Goal: Obtain resource: Download file/media

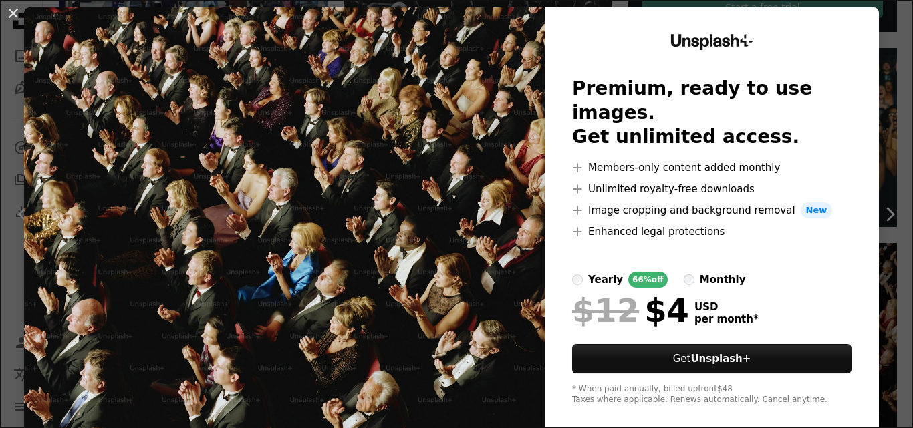
scroll to position [41, 0]
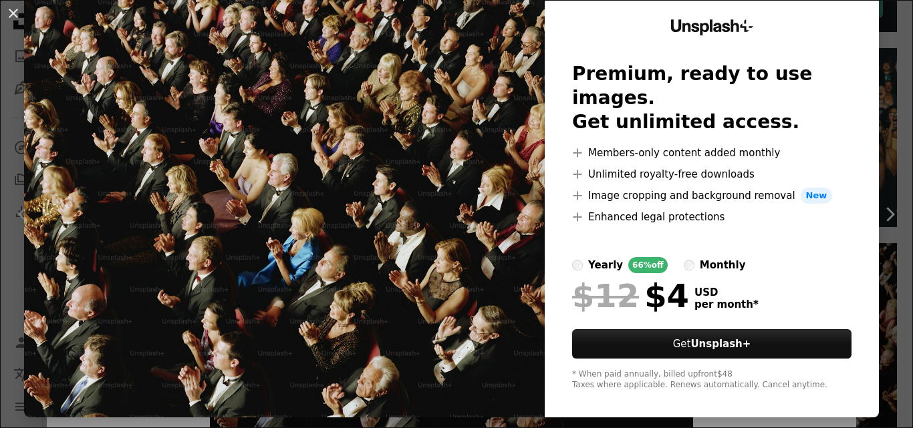
click at [444, 249] on img at bounding box center [284, 205] width 520 height 425
click at [579, 417] on div "An X shape Unsplash+ Premium, ready to use images. Get unlimited access. A plus…" at bounding box center [456, 214] width 913 height 428
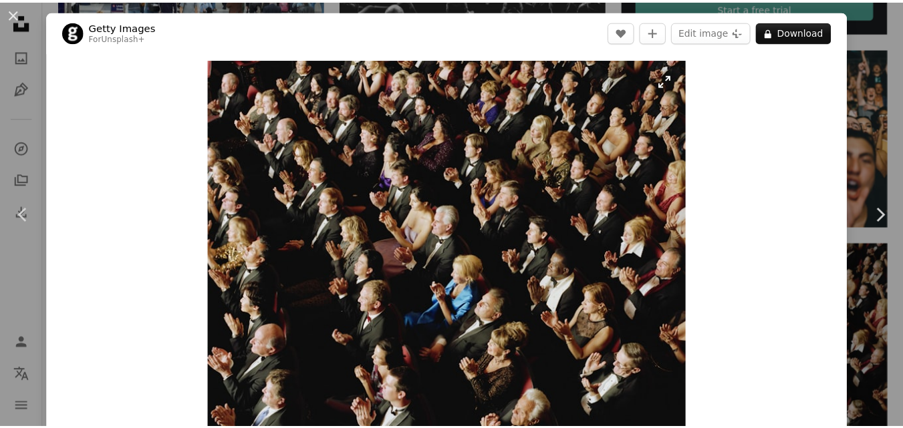
scroll to position [67, 0]
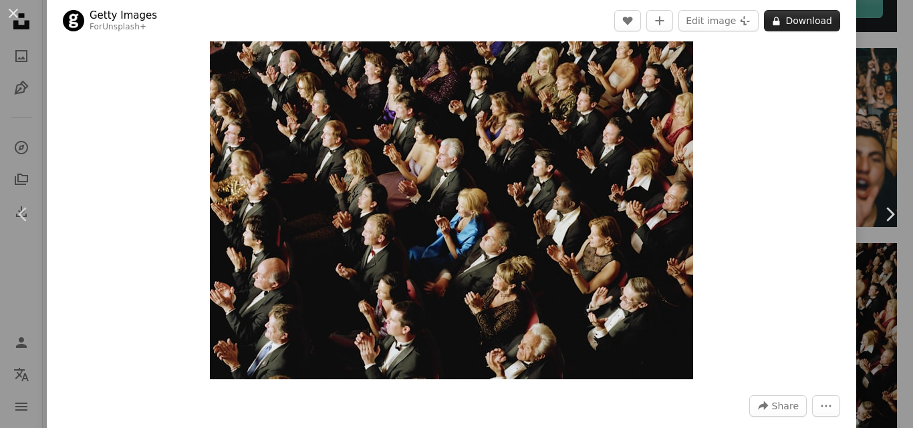
click at [797, 17] on button "A lock Download" at bounding box center [802, 20] width 76 height 21
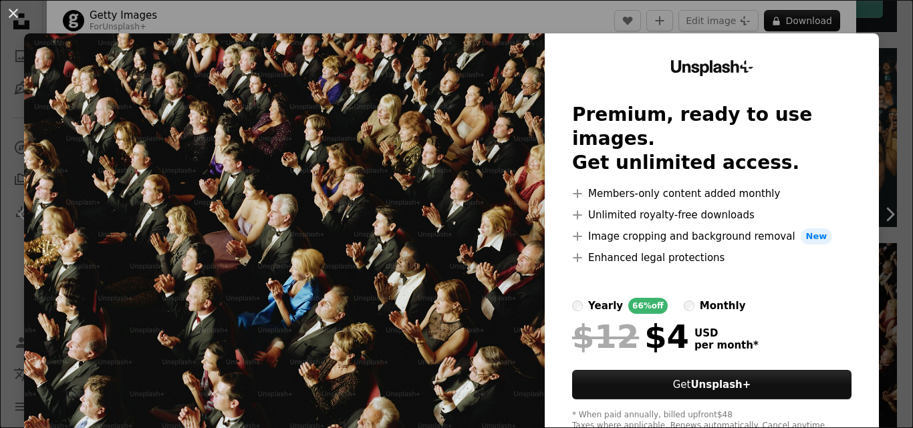
click at [458, 222] on img at bounding box center [284, 245] width 520 height 425
click at [510, 212] on img at bounding box center [284, 245] width 520 height 425
click at [407, 220] on img at bounding box center [284, 245] width 520 height 425
click at [405, 220] on img at bounding box center [284, 245] width 520 height 425
click at [15, 10] on button "An X shape" at bounding box center [13, 13] width 16 height 16
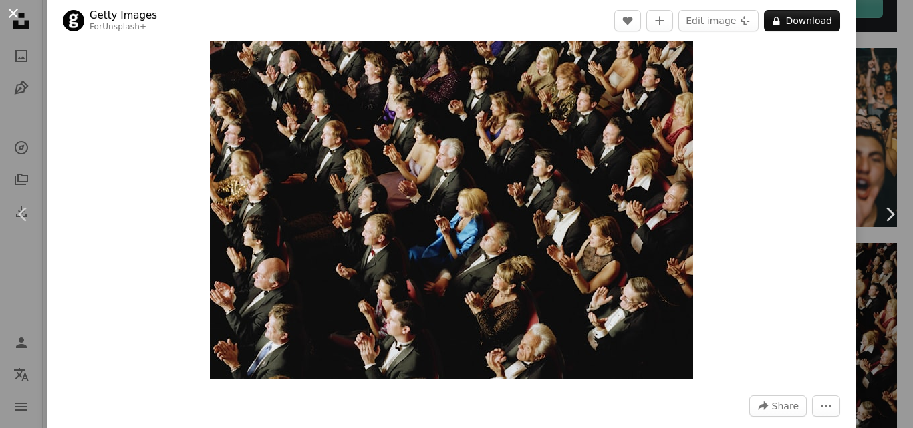
click at [17, 10] on button "An X shape" at bounding box center [13, 13] width 16 height 16
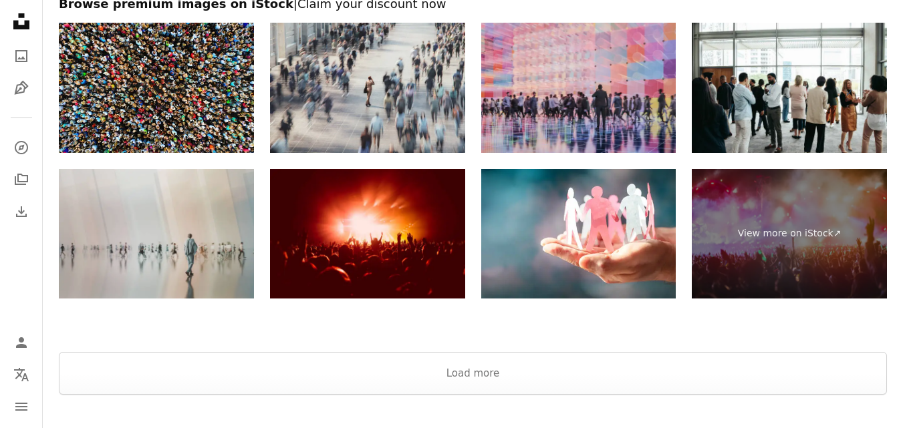
scroll to position [2322, 0]
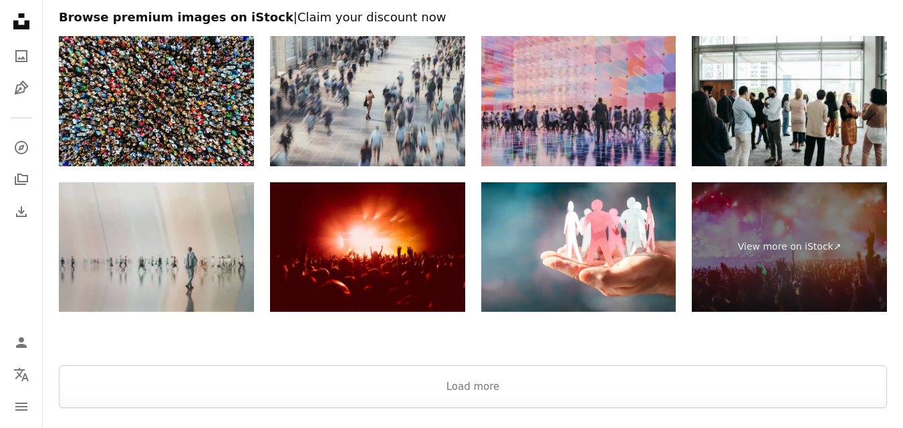
click at [168, 222] on img at bounding box center [156, 247] width 195 height 130
